Goal: Check status

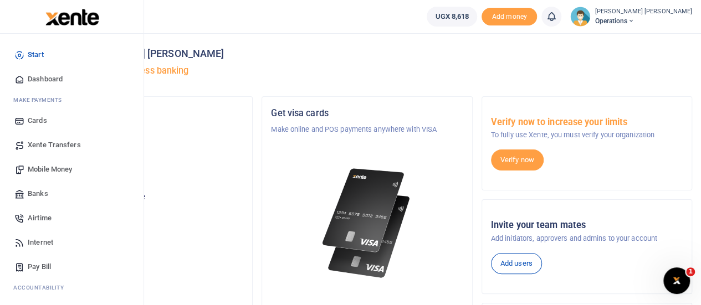
click at [138, 296] on div "Start Dashboard M ake Payments Cards Xente Transfers Mobile Money Banks Airtime…" at bounding box center [71, 215] width 143 height 362
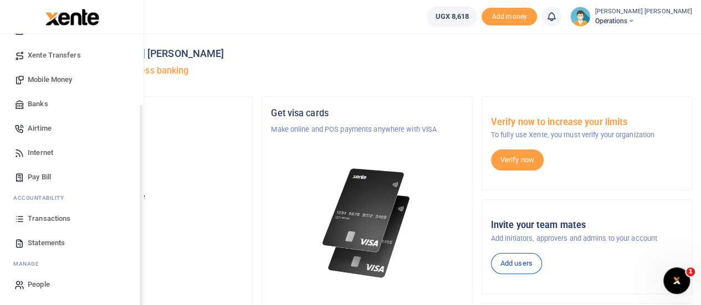
click at [141, 296] on div "Start Dashboard M ake Payments Cards Xente Transfers Mobile Money Banks Airtime…" at bounding box center [71, 125] width 143 height 362
click at [43, 218] on span "Transactions" at bounding box center [49, 218] width 43 height 11
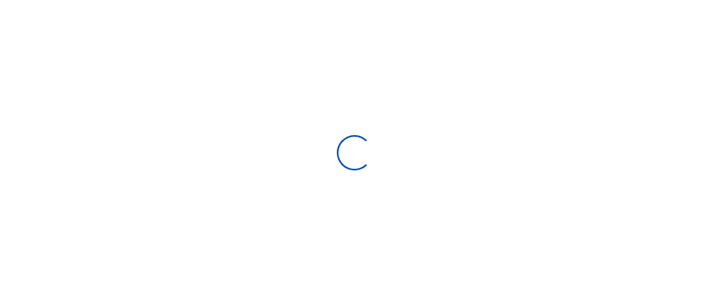
select select
type input "09/15/2025 - 10/14/2025"
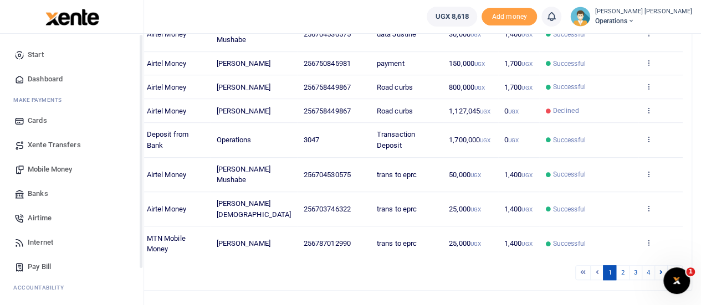
scroll to position [90, 0]
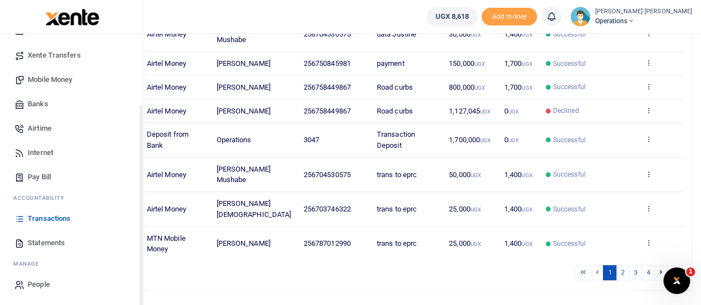
click at [141, 273] on div "Start Dashboard M ake Payments Cards Xente Transfers Mobile Money Banks Airtime…" at bounding box center [71, 125] width 143 height 362
click at [34, 238] on span "Statements" at bounding box center [46, 243] width 37 height 11
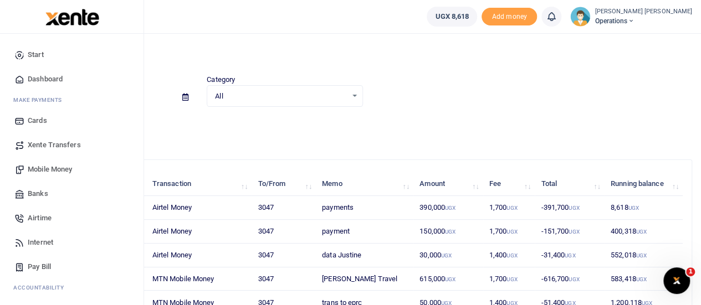
click at [53, 170] on span "Mobile Money" at bounding box center [50, 169] width 44 height 11
